Goal: Information Seeking & Learning: Learn about a topic

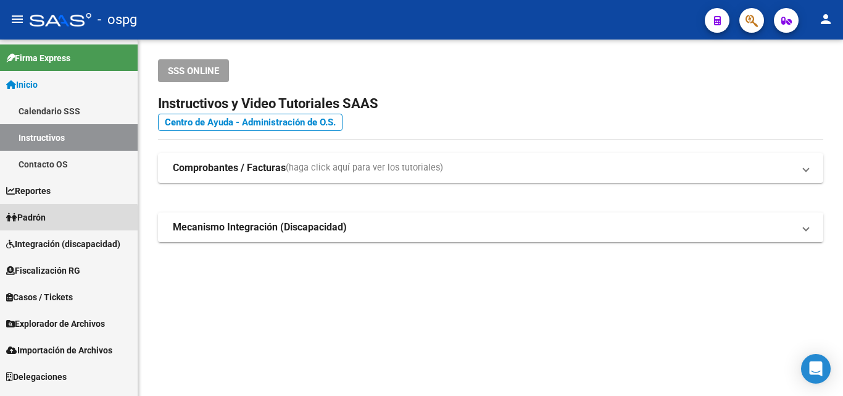
click at [44, 220] on span "Padrón" at bounding box center [25, 217] width 39 height 14
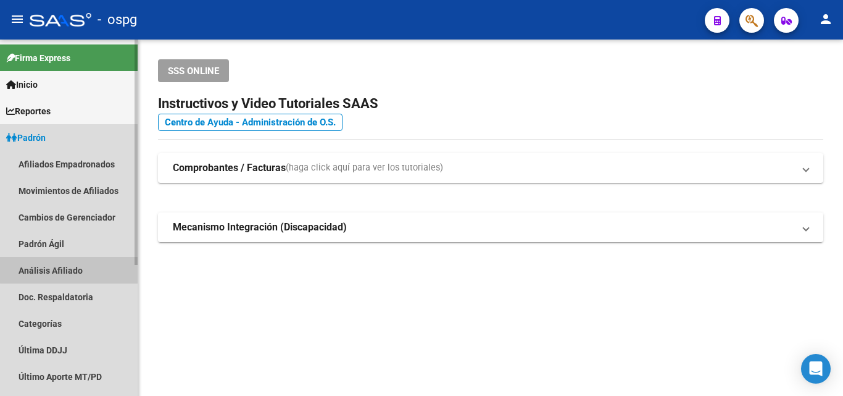
click at [70, 270] on link "Análisis Afiliado" at bounding box center [69, 270] width 138 height 27
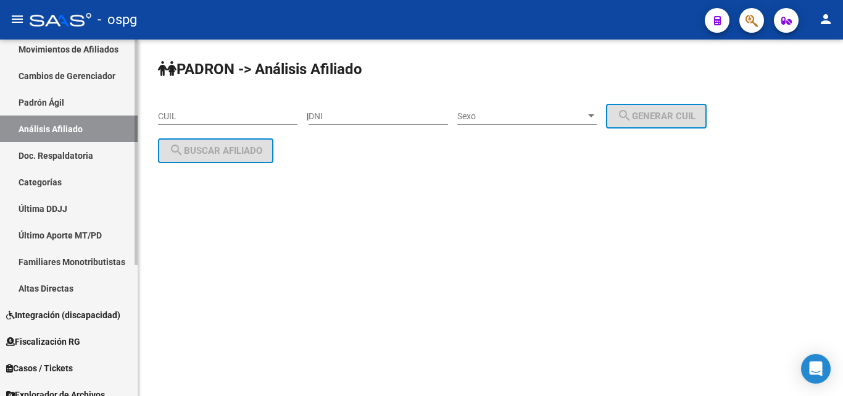
scroll to position [123, 0]
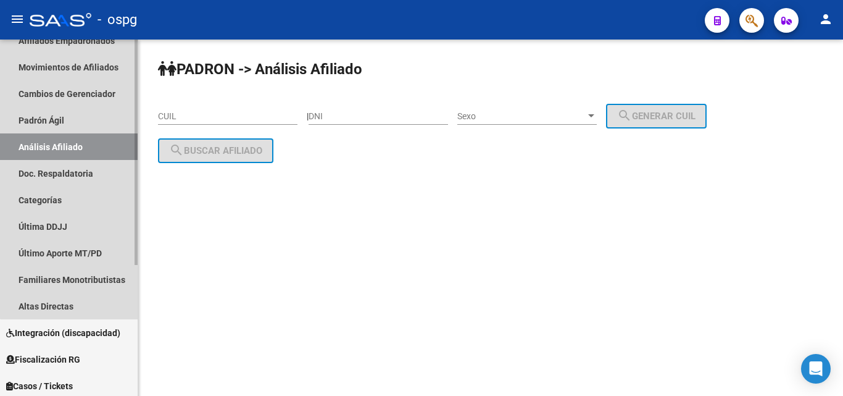
click at [72, 152] on link "Análisis Afiliado" at bounding box center [69, 146] width 138 height 27
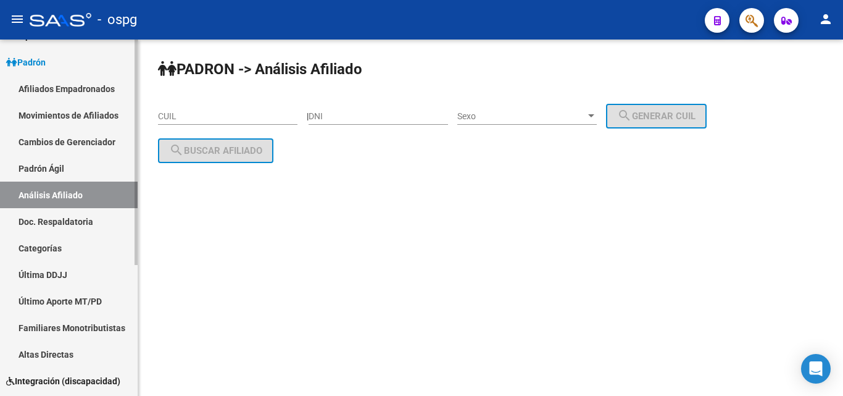
scroll to position [0, 0]
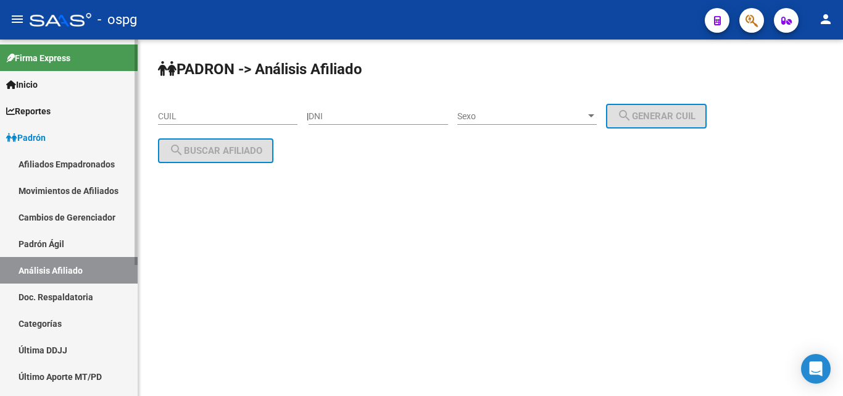
click at [73, 170] on link "Afiliados Empadronados" at bounding box center [69, 164] width 138 height 27
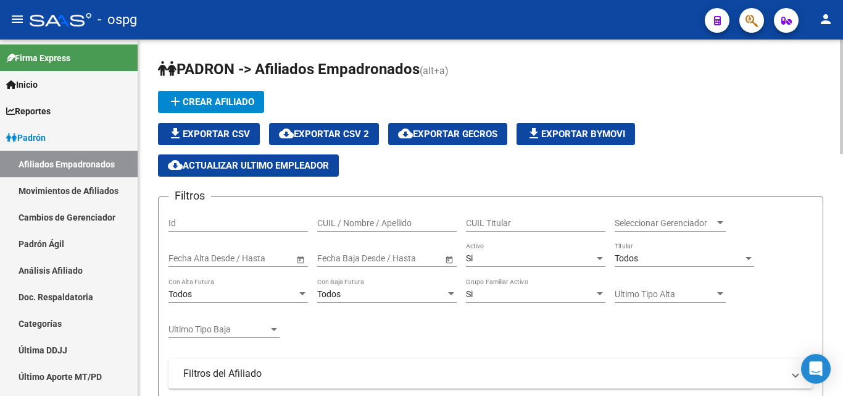
scroll to position [123, 0]
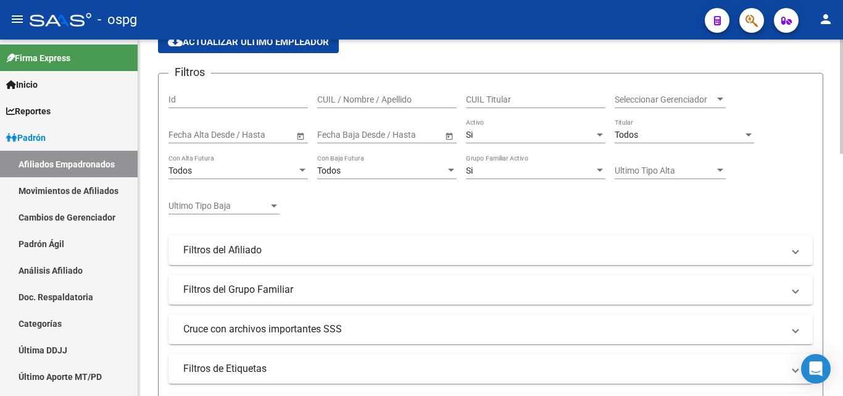
click at [294, 333] on mat-panel-title "Cruce con archivos importantes SSS" at bounding box center [483, 329] width 600 height 14
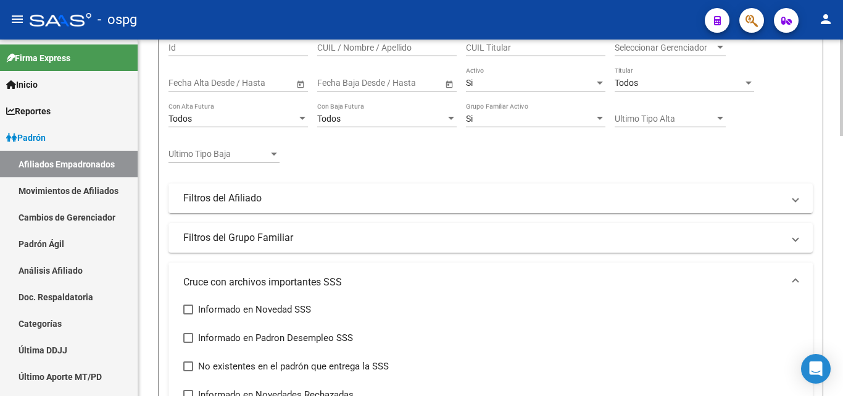
scroll to position [247, 0]
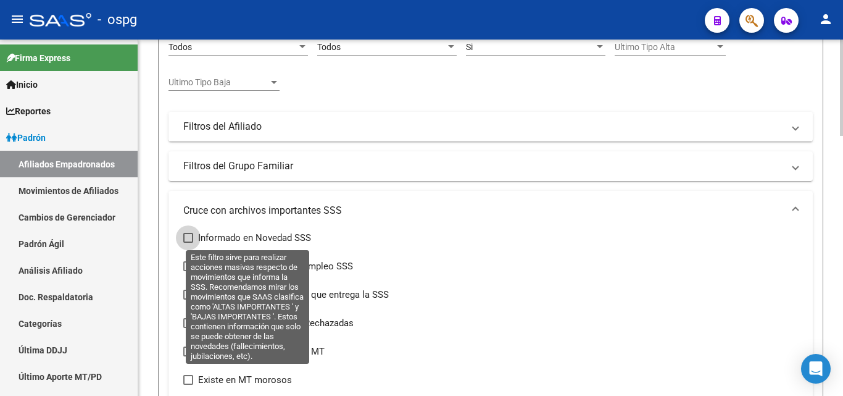
drag, startPoint x: 188, startPoint y: 236, endPoint x: 194, endPoint y: 235, distance: 6.9
click at [188, 236] on span at bounding box center [188, 238] width 10 height 10
click at [188, 243] on input "Informado en Novedad SSS" at bounding box center [188, 243] width 1 height 1
checkbox input "true"
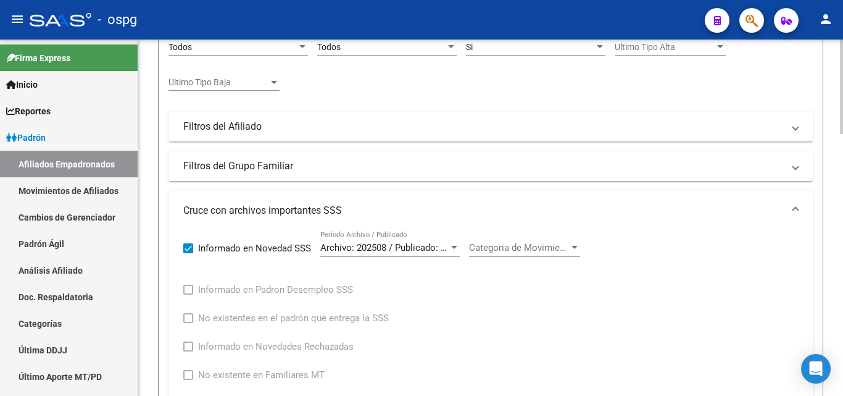
click at [407, 249] on span "Archivo: 202508 / Publicado: 202509" at bounding box center [395, 247] width 150 height 11
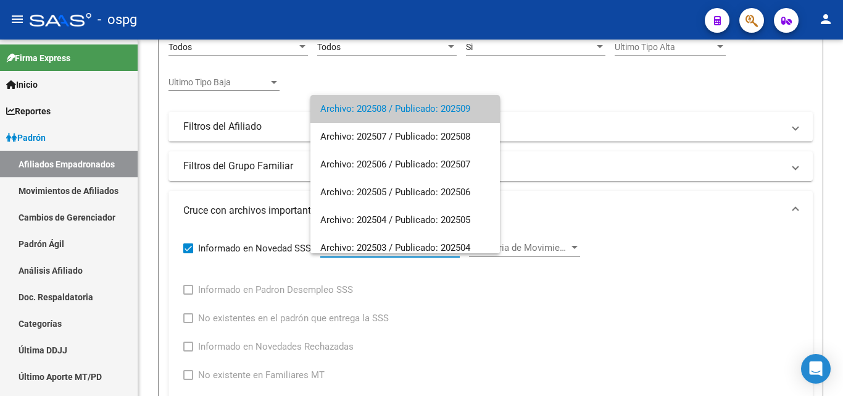
drag, startPoint x: 672, startPoint y: 90, endPoint x: 441, endPoint y: 0, distance: 248.3
click at [652, 81] on div at bounding box center [421, 198] width 843 height 396
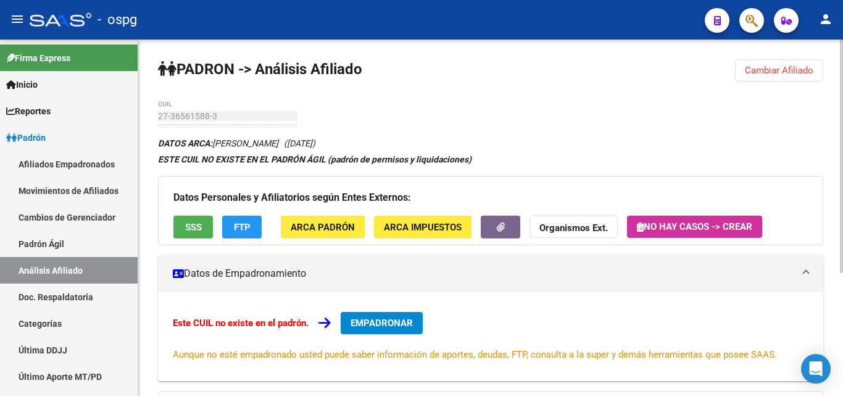
click at [776, 64] on button "Cambiar Afiliado" at bounding box center [779, 70] width 88 height 22
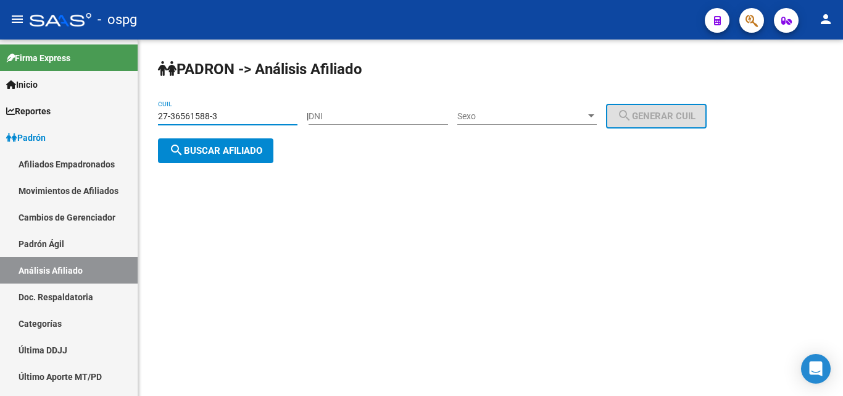
drag, startPoint x: 260, startPoint y: 112, endPoint x: 257, endPoint y: 120, distance: 8.0
click at [134, 112] on mat-sidenav-container "Firma Express Inicio Calendario SSS Instructivos Contacto OS Reportes Ingresos …" at bounding box center [421, 217] width 843 height 356
paste input "0-17102532-0"
click at [247, 155] on span "search Buscar afiliado" at bounding box center [215, 150] width 93 height 11
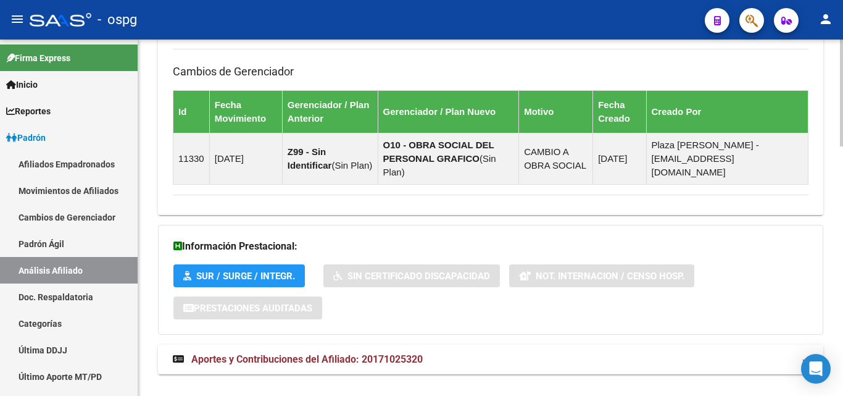
scroll to position [828, 0]
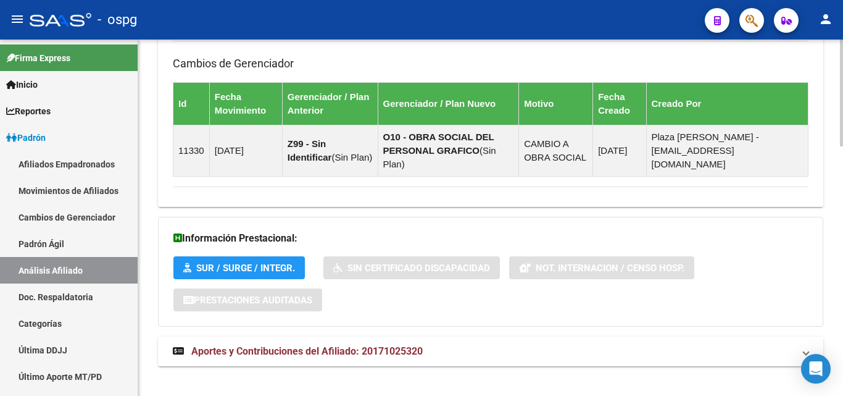
drag, startPoint x: 457, startPoint y: 337, endPoint x: 539, endPoint y: 335, distance: 82.1
click at [486, 344] on mat-panel-title "Aportes y Contribuciones del Afiliado: 20171025320" at bounding box center [483, 351] width 621 height 14
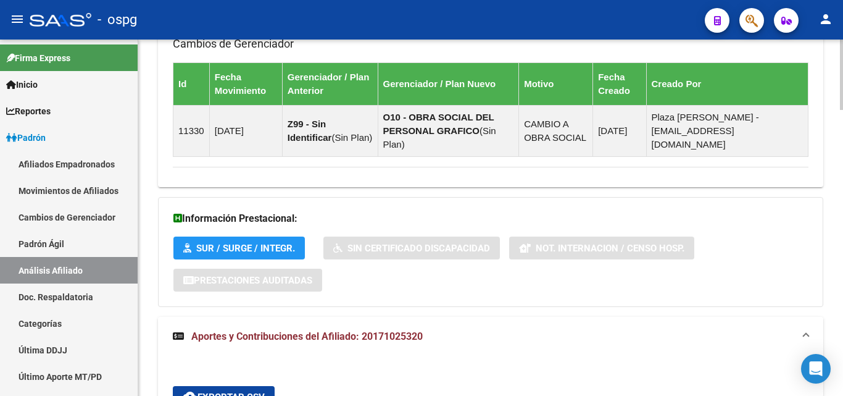
scroll to position [1024, 0]
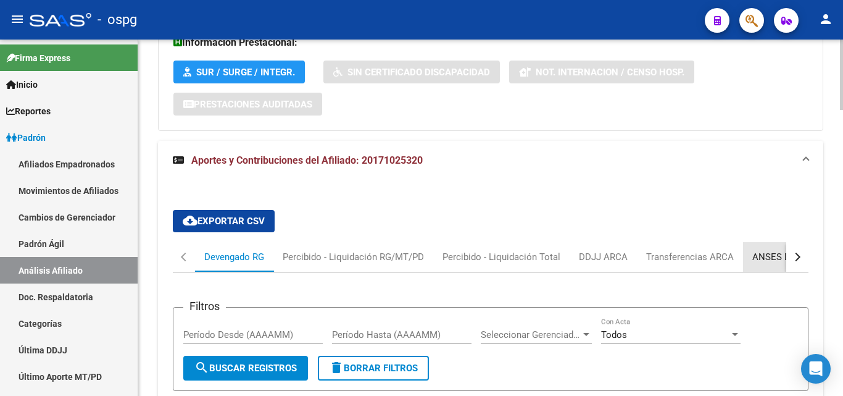
click at [779, 250] on div "ANSES Desempleo" at bounding box center [791, 257] width 79 height 14
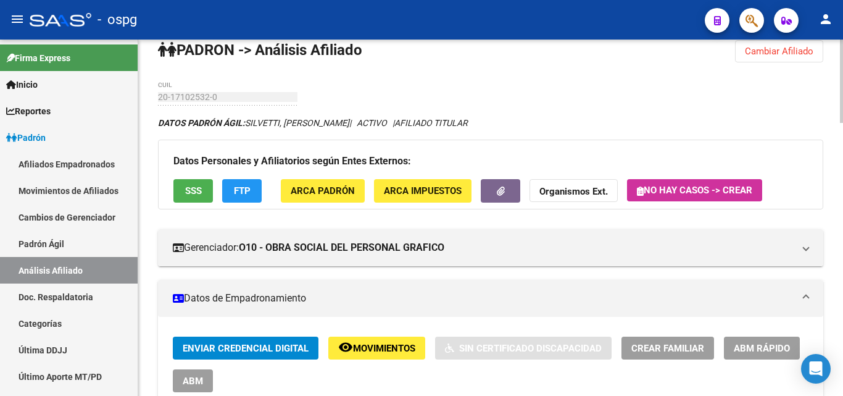
scroll to position [0, 0]
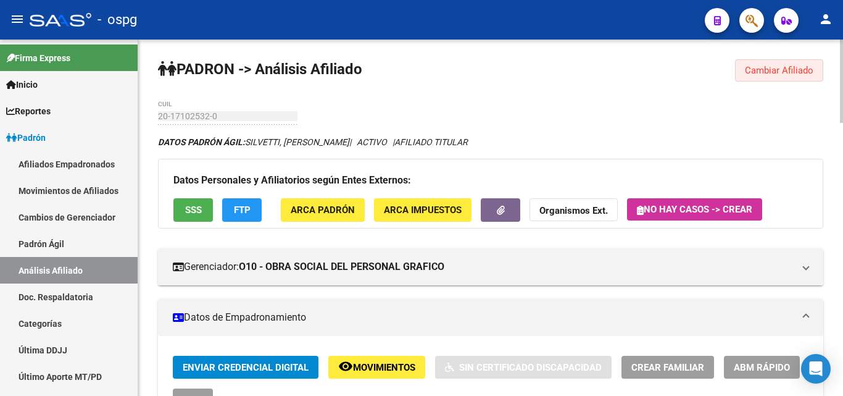
drag, startPoint x: 807, startPoint y: 70, endPoint x: 388, endPoint y: 69, distance: 419.0
click at [803, 70] on span "Cambiar Afiliado" at bounding box center [779, 70] width 69 height 11
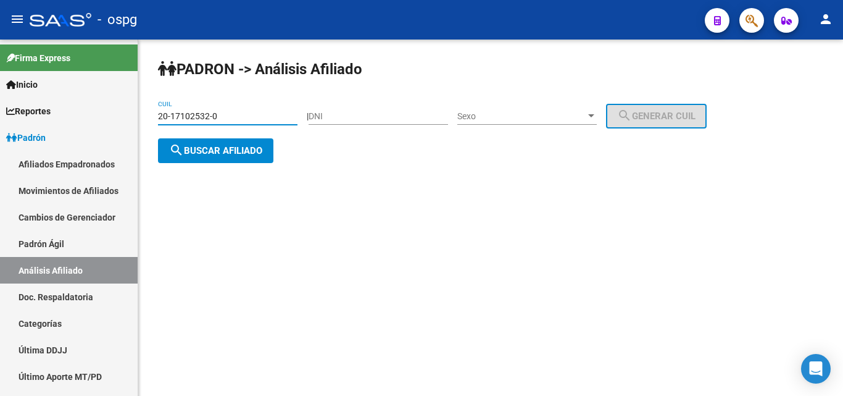
drag, startPoint x: 126, startPoint y: 120, endPoint x: 211, endPoint y: 118, distance: 85.2
click at [135, 120] on mat-sidenav-container "Firma Express Inicio Calendario SSS Instructivos Contacto OS Reportes Ingresos …" at bounding box center [421, 217] width 843 height 356
drag, startPoint x: 241, startPoint y: 110, endPoint x: 230, endPoint y: 117, distance: 12.8
drag, startPoint x: 230, startPoint y: 117, endPoint x: 93, endPoint y: 114, distance: 137.0
click at [69, 114] on mat-sidenav-container "Firma Express Inicio Calendario SSS Instructivos Contacto OS Reportes Ingresos …" at bounding box center [421, 217] width 843 height 356
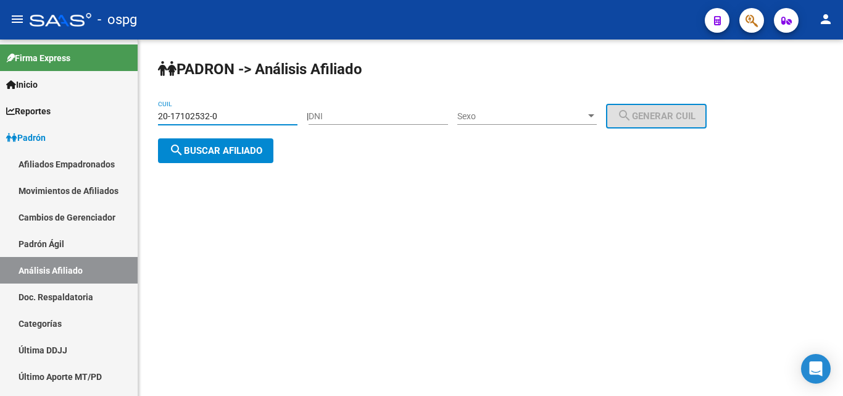
paste input "21083275-1"
click at [229, 160] on button "search Buscar afiliado" at bounding box center [215, 150] width 115 height 25
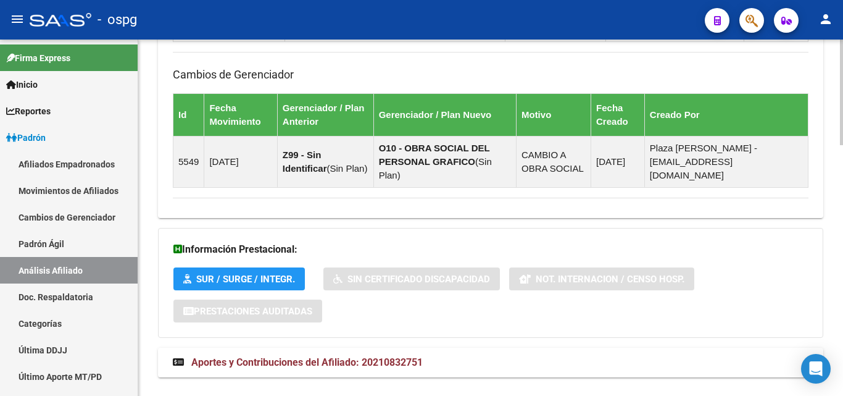
scroll to position [845, 0]
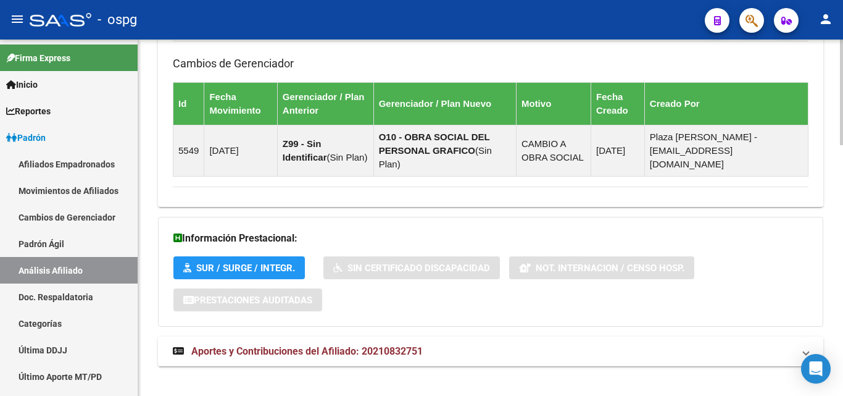
drag, startPoint x: 429, startPoint y: 334, endPoint x: 464, endPoint y: 325, distance: 36.2
click at [433, 344] on mat-panel-title "Aportes y Contribuciones del Afiliado: 20210832751" at bounding box center [483, 351] width 621 height 14
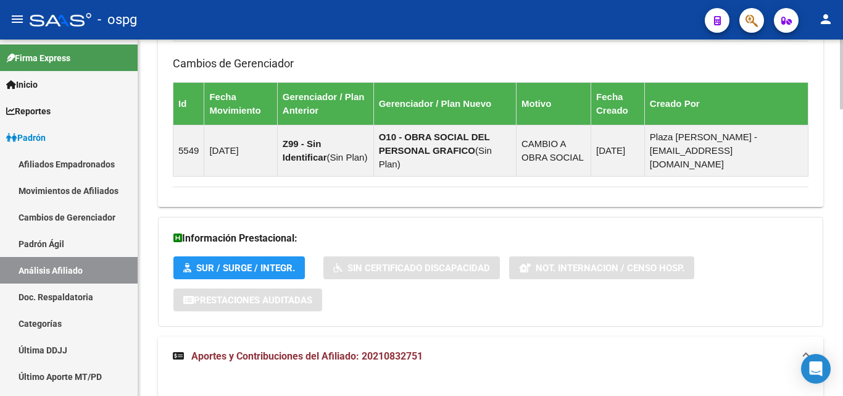
scroll to position [1092, 0]
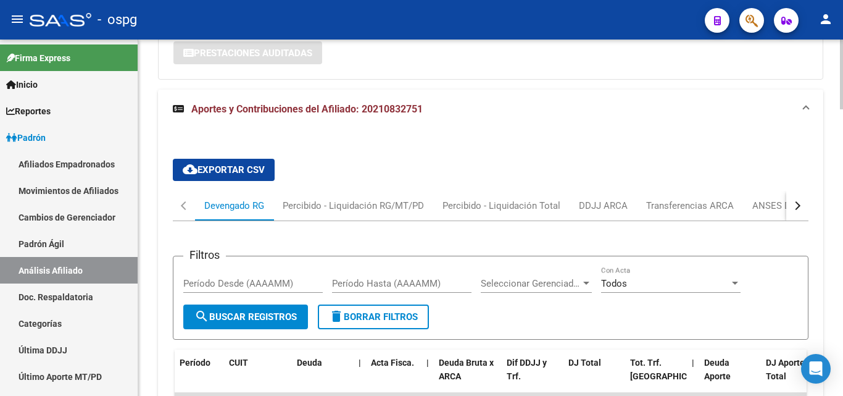
click at [801, 191] on button "button" at bounding box center [797, 206] width 22 height 30
click at [771, 199] on div "ANSES Desempleo" at bounding box center [741, 206] width 79 height 14
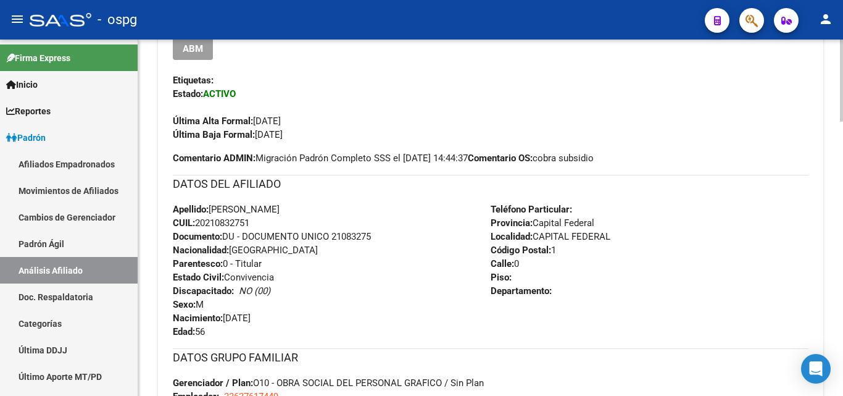
scroll to position [0, 0]
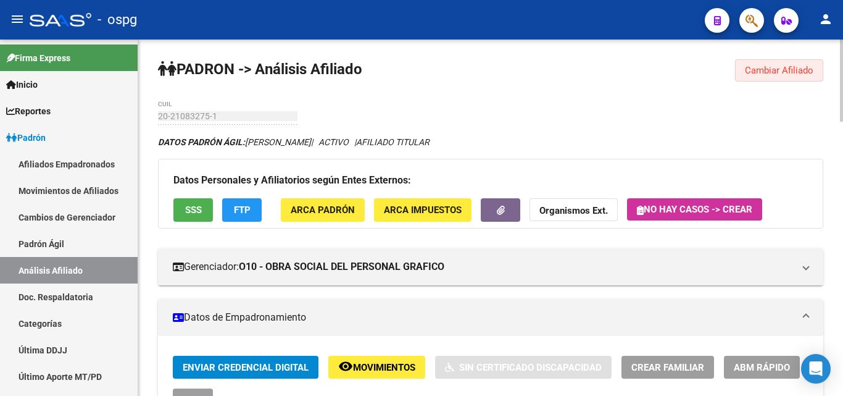
click at [797, 67] on span "Cambiar Afiliado" at bounding box center [779, 70] width 69 height 11
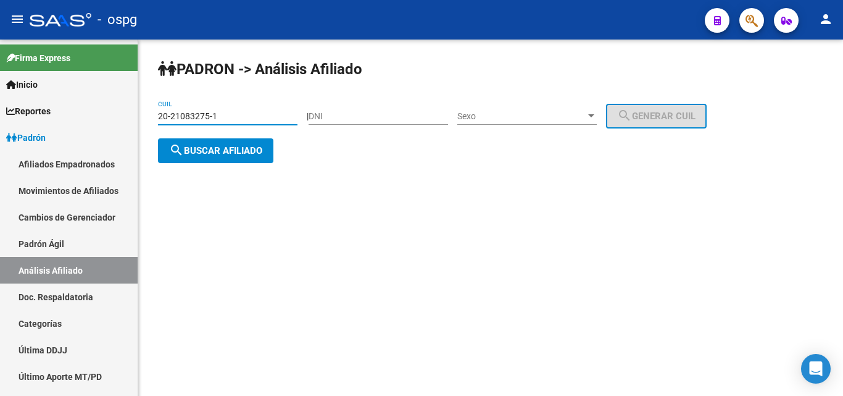
drag, startPoint x: 236, startPoint y: 116, endPoint x: 161, endPoint y: 112, distance: 74.8
click at [139, 113] on div "PADRON -> Análisis Afiliado 20-21083275-1 CUIL | DNI Sexo Sexo search Generar C…" at bounding box center [490, 120] width 705 height 163
paste input "17455473"
type input "20-17455473-1"
click at [222, 159] on button "search Buscar afiliado" at bounding box center [215, 150] width 115 height 25
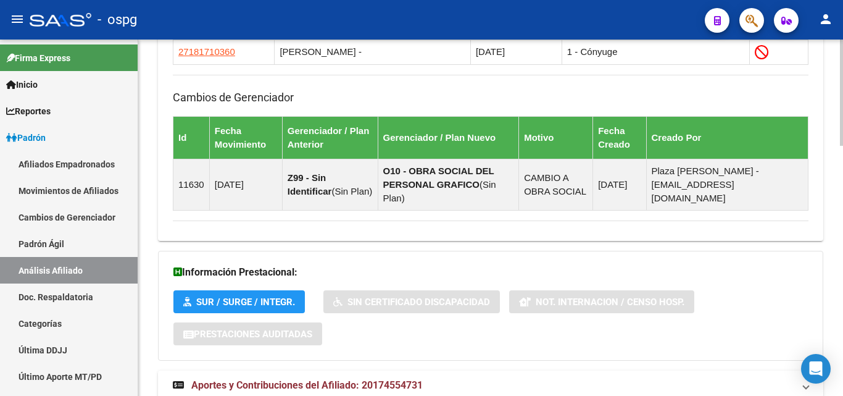
scroll to position [839, 0]
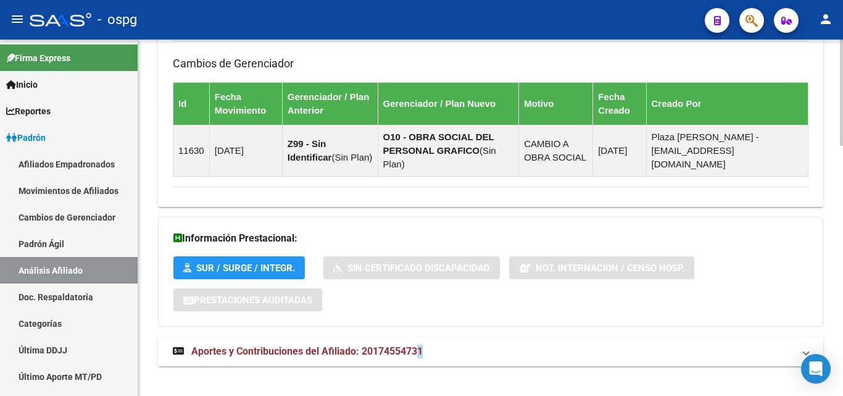
drag, startPoint x: 421, startPoint y: 343, endPoint x: 432, endPoint y: 338, distance: 12.2
click at [427, 344] on mat-panel-title "Aportes y Contribuciones del Afiliado: 20174554731" at bounding box center [483, 351] width 621 height 14
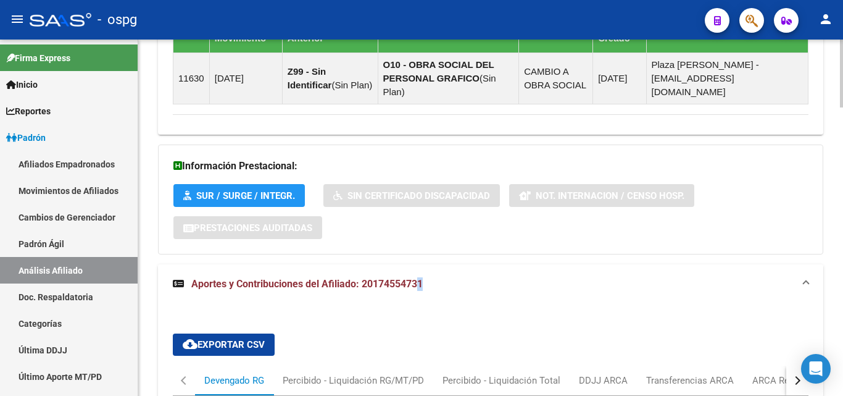
scroll to position [973, 0]
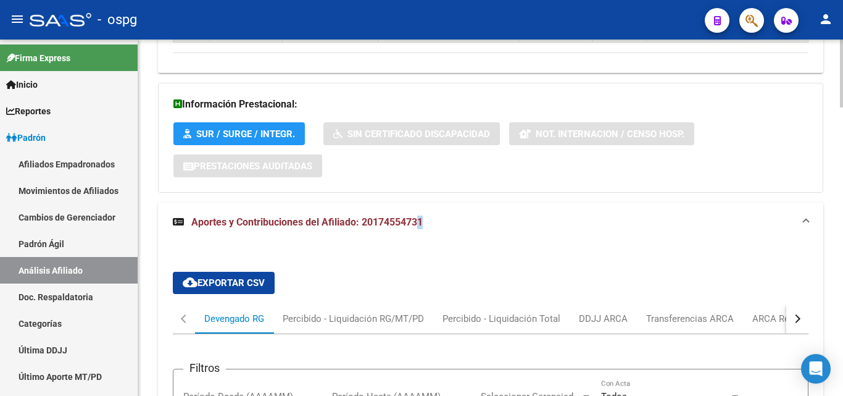
click at [800, 304] on button "button" at bounding box center [797, 319] width 22 height 30
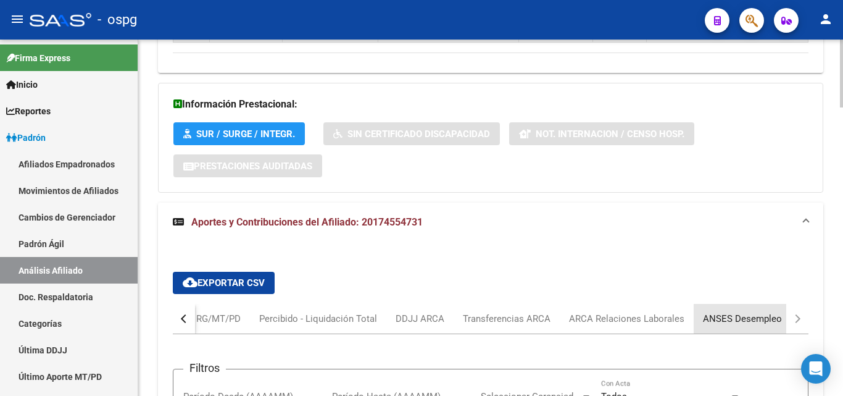
click at [763, 312] on div "ANSES Desempleo" at bounding box center [742, 319] width 79 height 14
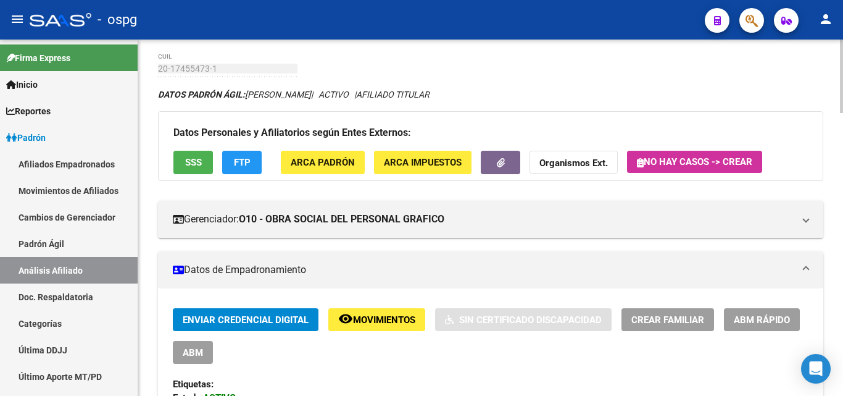
scroll to position [0, 0]
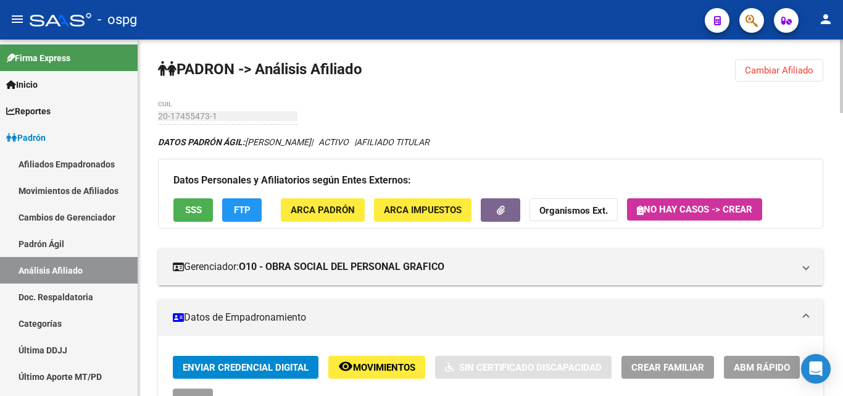
click at [776, 67] on span "Cambiar Afiliado" at bounding box center [779, 70] width 69 height 11
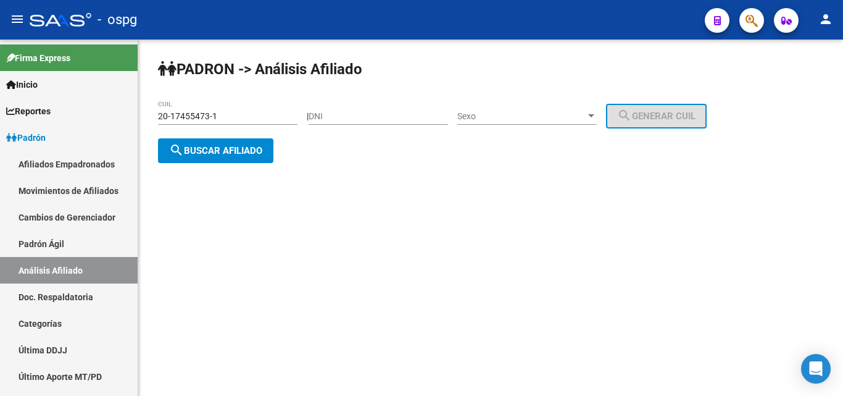
drag, startPoint x: 253, startPoint y: 122, endPoint x: 245, endPoint y: 114, distance: 10.9
click at [152, 116] on div "PADRON -> Análisis Afiliado 20-17455473-1 CUIL | DNI Sexo Sexo search Generar C…" at bounding box center [490, 120] width 705 height 163
drag, startPoint x: 252, startPoint y: 114, endPoint x: 201, endPoint y: 184, distance: 86.5
click at [201, 218] on mat-sidenav-content "PADRON -> Análisis Afiliado 20-17455473-1 CUIL | DNI Sexo Sexo search Generar C…" at bounding box center [490, 217] width 705 height 356
drag, startPoint x: 243, startPoint y: 118, endPoint x: 60, endPoint y: 114, distance: 183.3
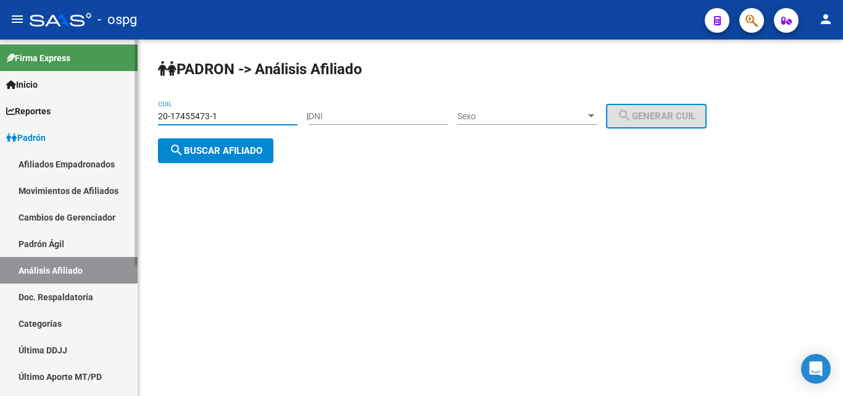
click at [60, 114] on mat-sidenav-container "Firma Express Inicio Calendario SSS Instructivos Contacto OS Reportes Ingresos …" at bounding box center [421, 217] width 843 height 356
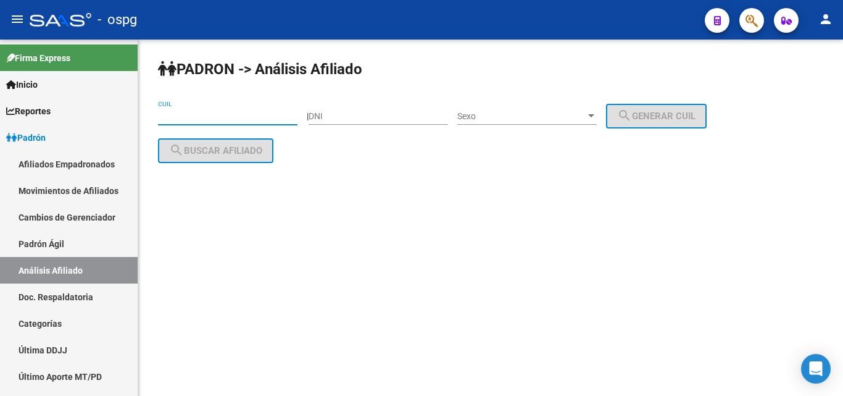
paste input "20-35167365-7"
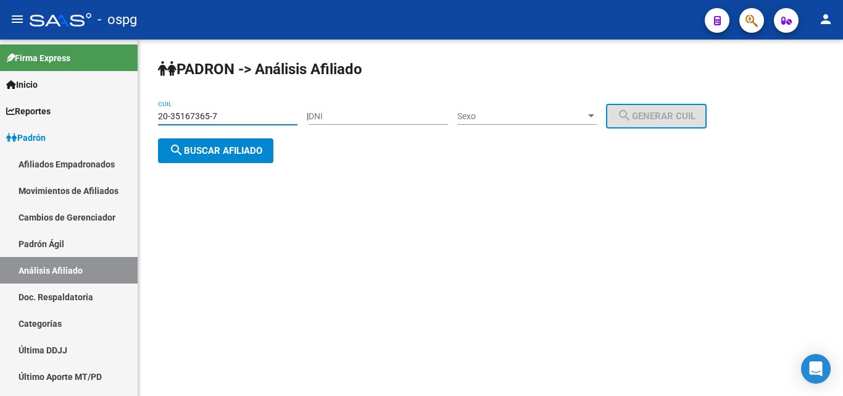
click at [217, 152] on span "search Buscar afiliado" at bounding box center [215, 150] width 93 height 11
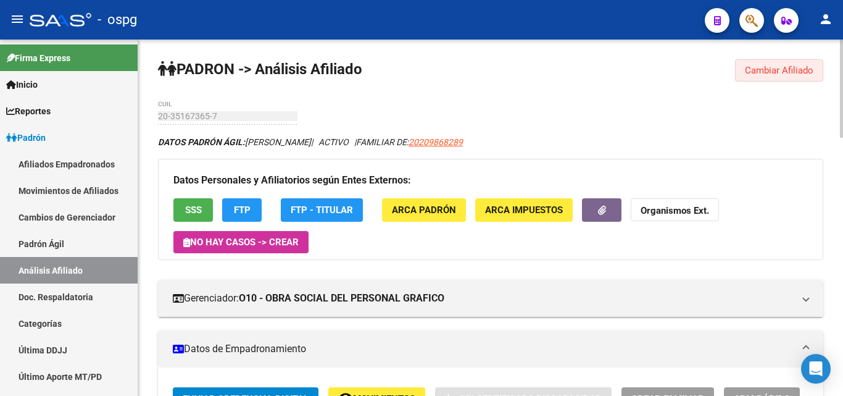
click at [755, 75] on span "Cambiar Afiliado" at bounding box center [779, 70] width 69 height 11
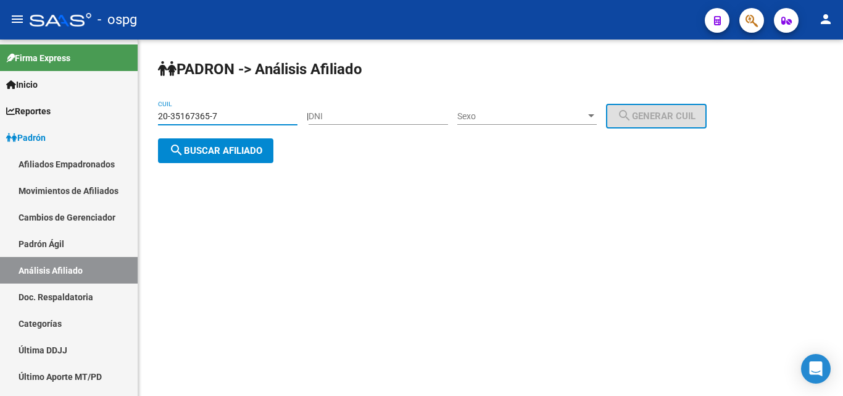
drag, startPoint x: 231, startPoint y: 114, endPoint x: 150, endPoint y: 114, distance: 81.5
click at [67, 119] on mat-sidenav-container "Firma Express Inicio Calendario SSS Instructivos Contacto OS Reportes Ingresos …" at bounding box center [421, 217] width 843 height 356
paste input "17739232-5"
type input "20-17739232-5"
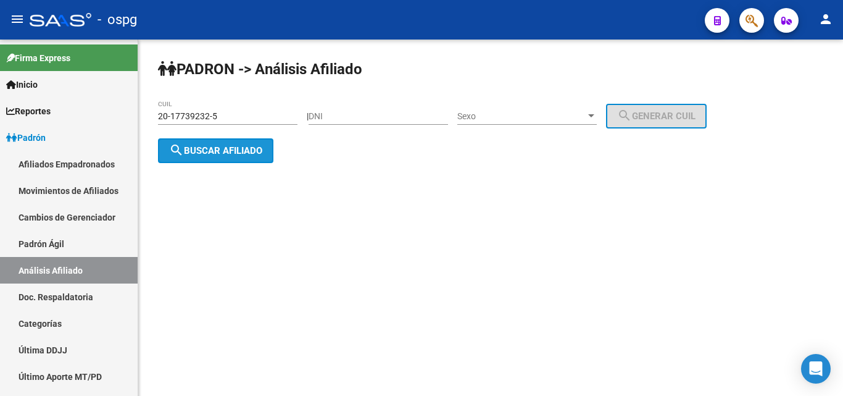
click at [194, 152] on span "search Buscar afiliado" at bounding box center [215, 150] width 93 height 11
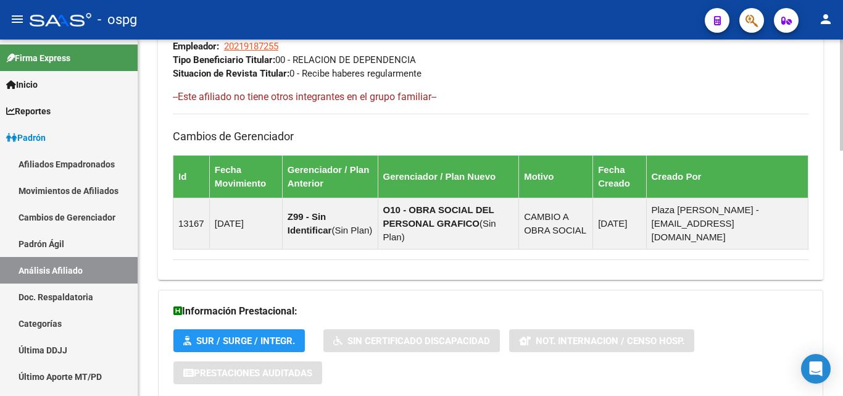
scroll to position [787, 0]
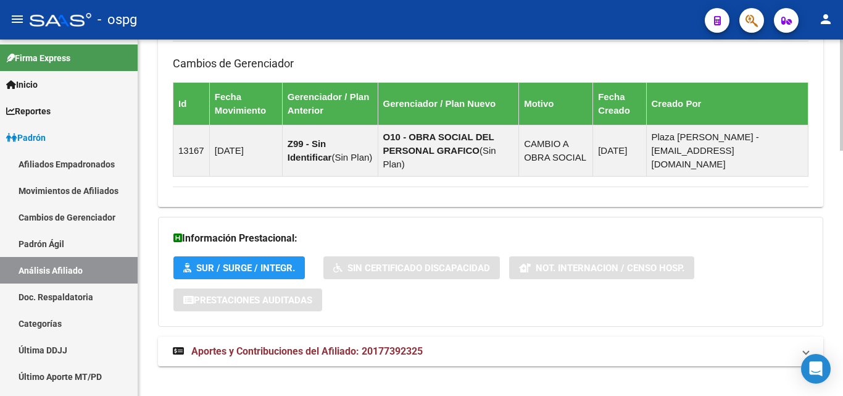
drag, startPoint x: 373, startPoint y: 334, endPoint x: 336, endPoint y: 317, distance: 40.6
click at [373, 345] on span "Aportes y Contribuciones del Afiliado: 20177392325" at bounding box center [306, 351] width 231 height 12
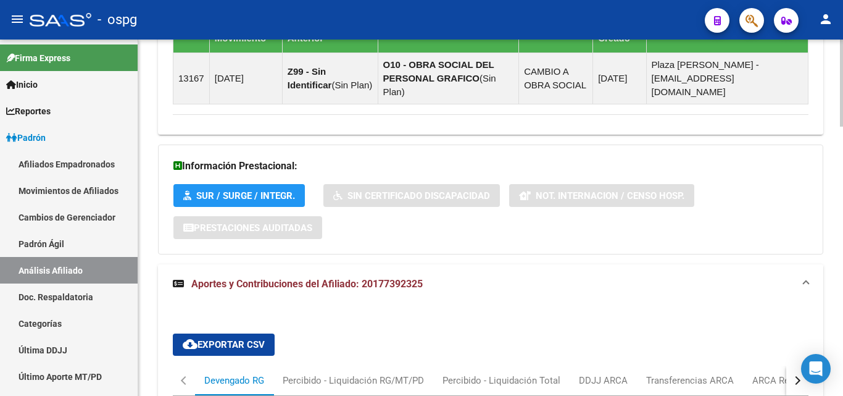
scroll to position [983, 0]
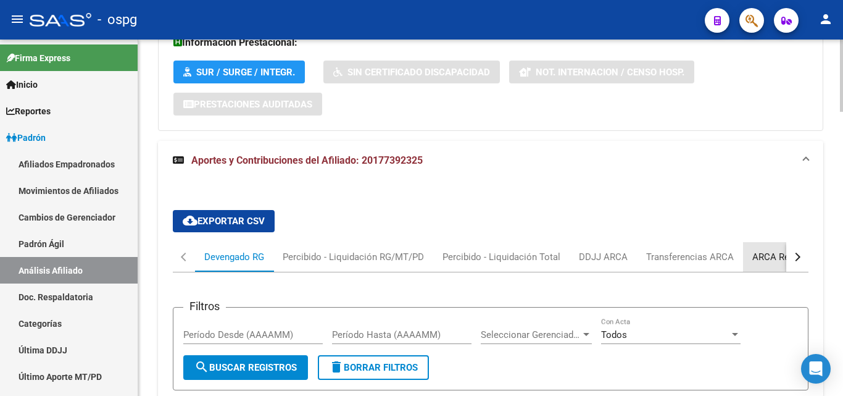
click at [767, 250] on div "ARCA Relaciones Laborales" at bounding box center [809, 257] width 115 height 14
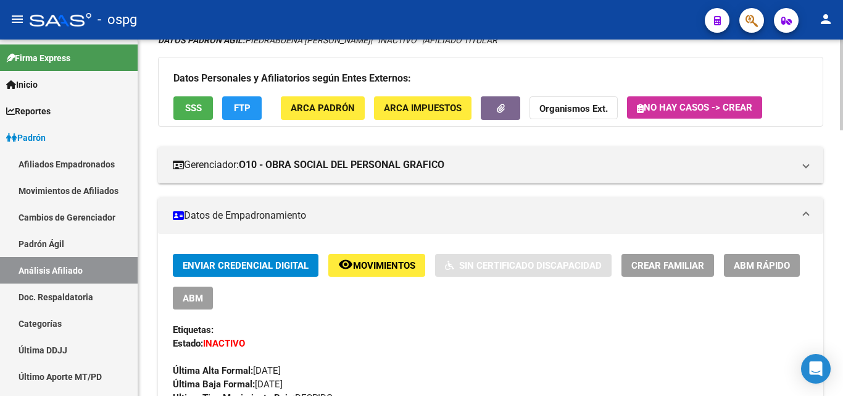
scroll to position [84, 0]
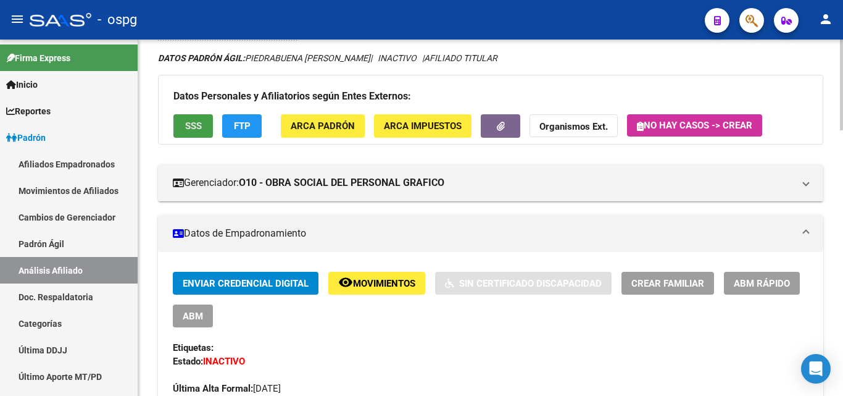
click at [185, 127] on span "SSS" at bounding box center [193, 126] width 17 height 11
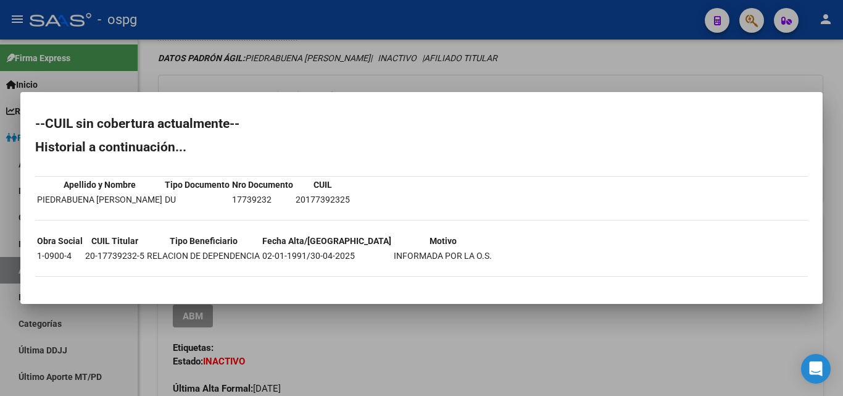
click at [632, 78] on div at bounding box center [421, 198] width 843 height 396
